Goal: Task Accomplishment & Management: Manage account settings

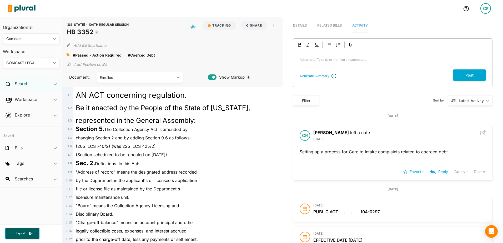
click at [25, 85] on h2 "Search" at bounding box center [22, 84] width 14 height 6
click at [16, 100] on div "Bills" at bounding box center [31, 98] width 62 height 12
click at [17, 98] on h4 "Bills" at bounding box center [32, 95] width 49 height 5
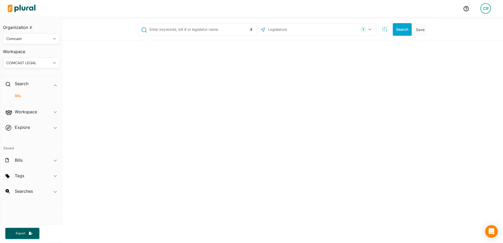
click at [209, 32] on input "text" at bounding box center [202, 29] width 107 height 10
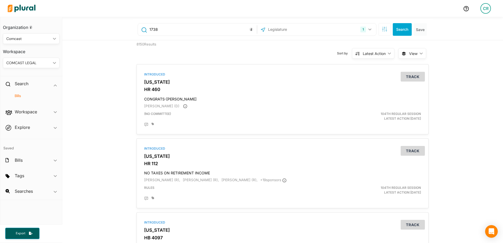
type input "1738"
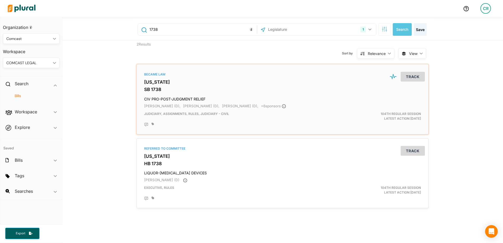
click at [151, 91] on h3 "SB 1738" at bounding box center [282, 89] width 277 height 5
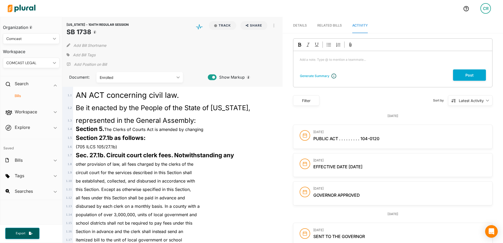
click at [76, 55] on span "Add Bill Tags" at bounding box center [84, 54] width 23 height 5
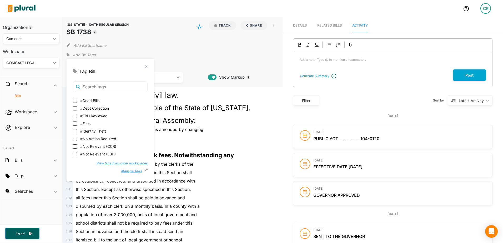
scroll to position [79, 0]
click at [97, 128] on span "#Not Relevant (EBH)" at bounding box center [98, 127] width 36 height 6
click at [77, 128] on input "#Not Relevant (EBH)" at bounding box center [75, 127] width 4 height 4
checkbox input "true"
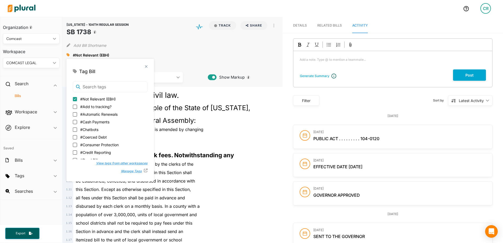
click at [202, 57] on div "#Not Relevant (EBH) close" at bounding box center [173, 55] width 212 height 8
click at [350, 62] on p "Add a note. Type @ to mention a teammate... ﻿" at bounding box center [393, 59] width 186 height 5
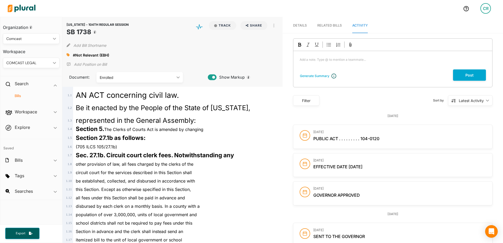
click at [372, 64] on div "Add a note. Type @ to mention a teammate... ﻿" at bounding box center [392, 60] width 199 height 18
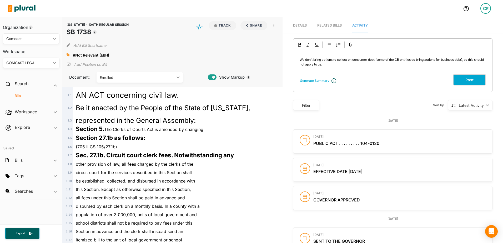
click at [459, 81] on button "Post" at bounding box center [469, 79] width 33 height 11
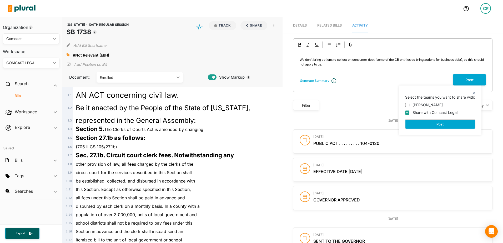
click at [432, 123] on button "Post" at bounding box center [440, 123] width 70 height 9
